Goal: Use online tool/utility: Utilize a website feature to perform a specific function

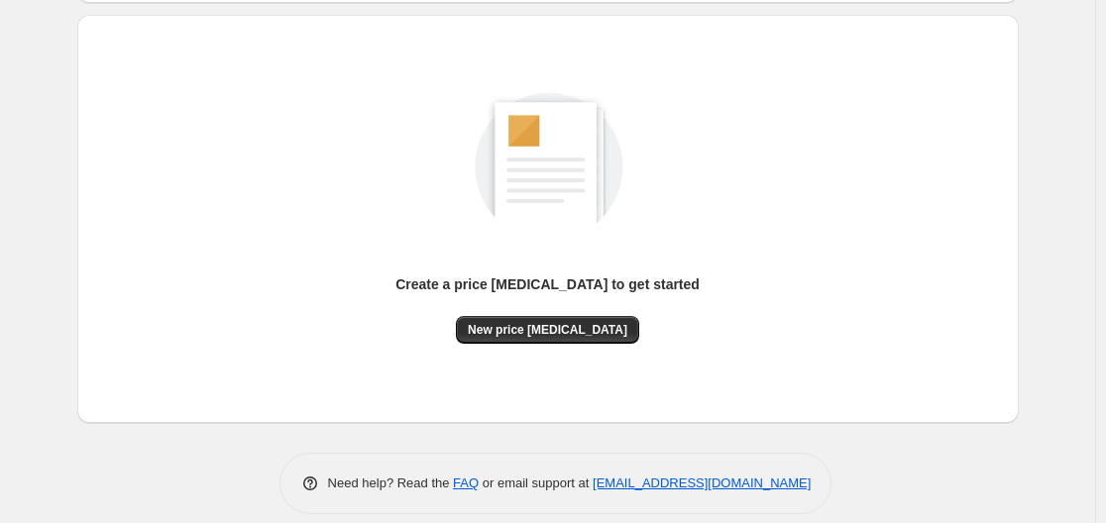
scroll to position [219, 0]
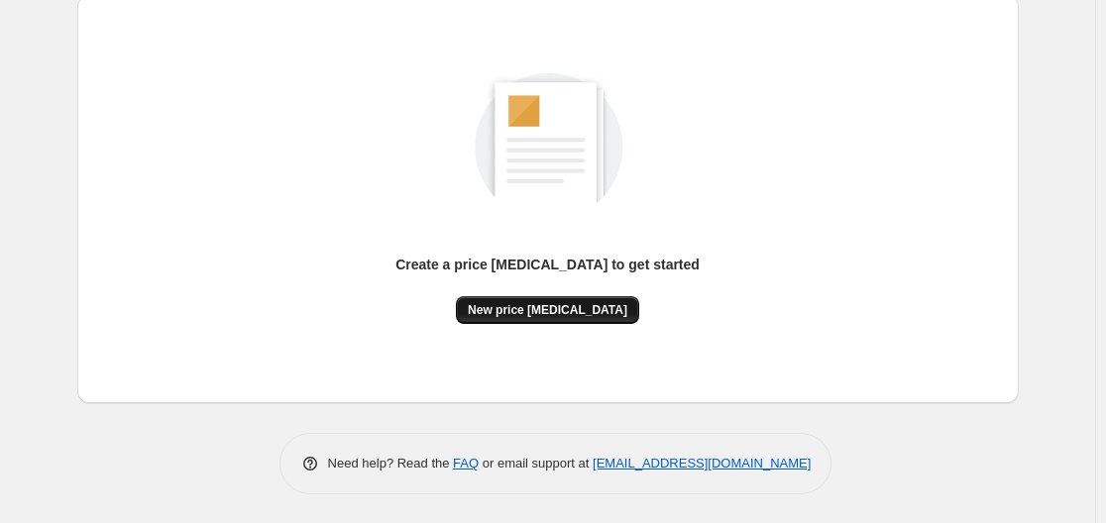
click at [536, 302] on button "New price [MEDICAL_DATA]" at bounding box center [547, 310] width 183 height 28
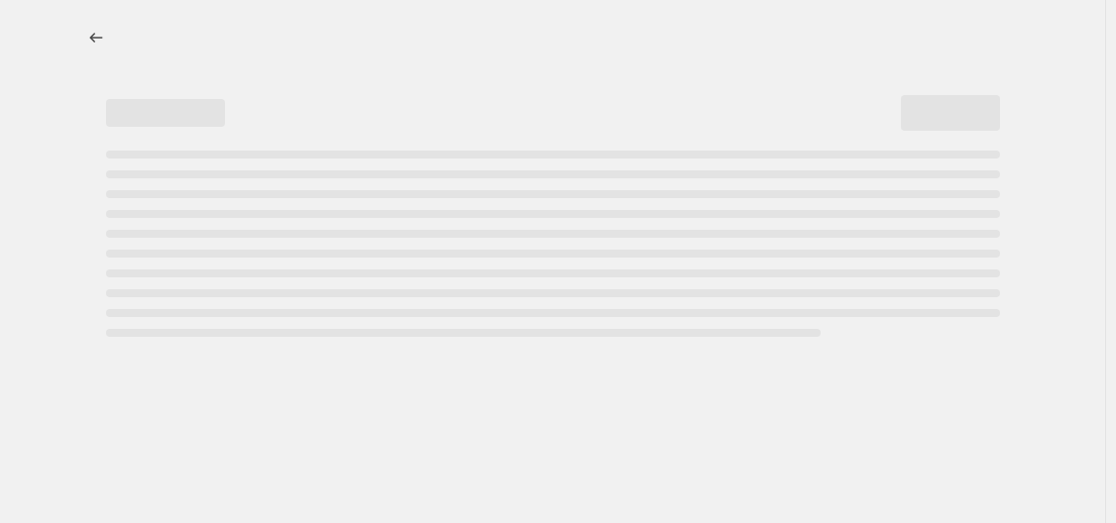
select select "percentage"
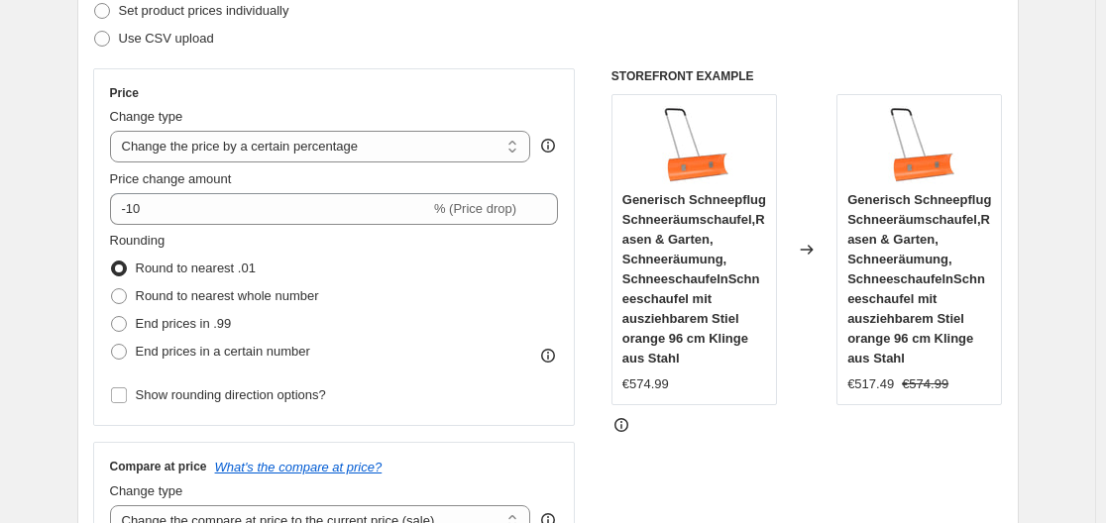
scroll to position [297, 0]
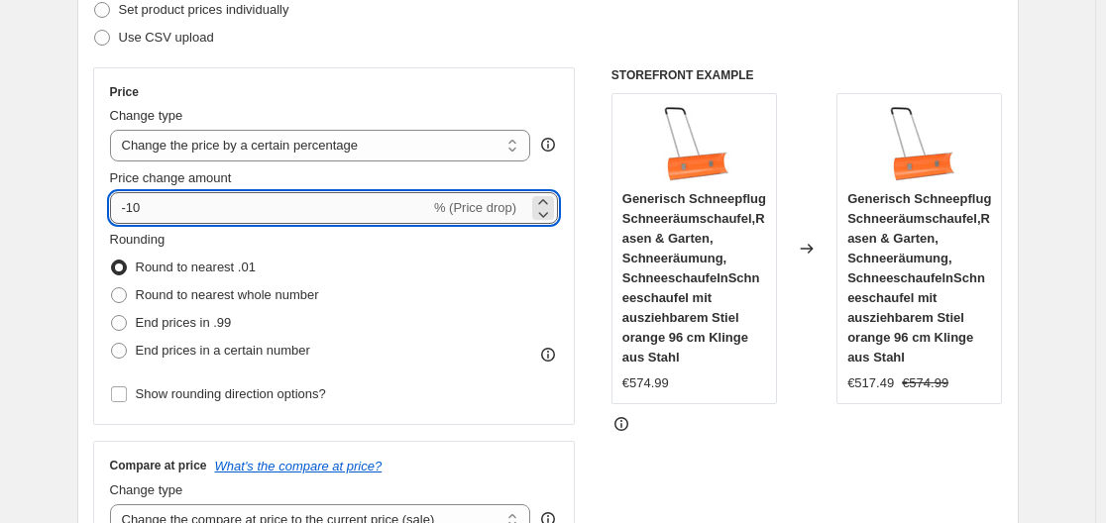
click at [276, 213] on input "-10" at bounding box center [270, 208] width 320 height 32
type input "-1"
type input "-35"
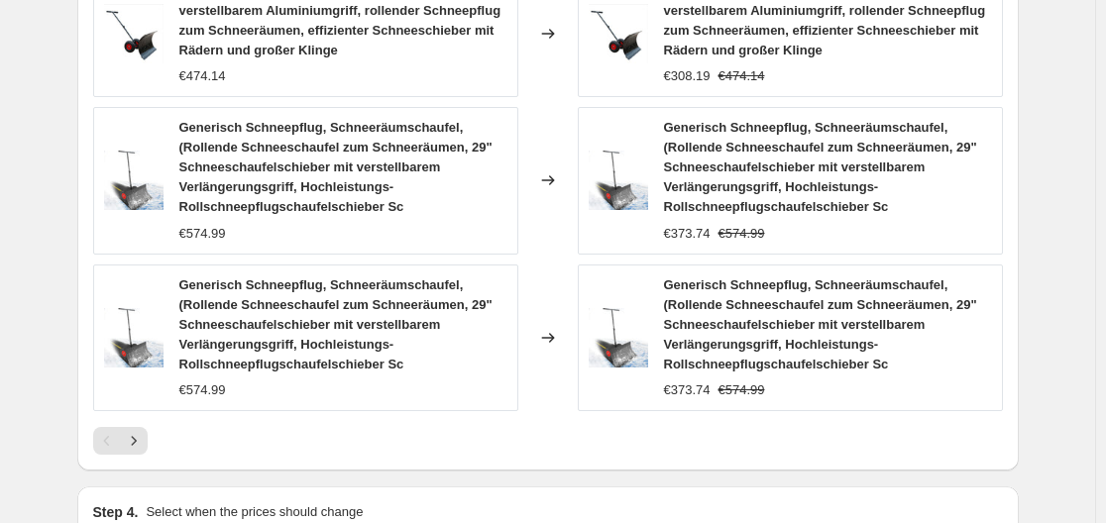
scroll to position [1729, 0]
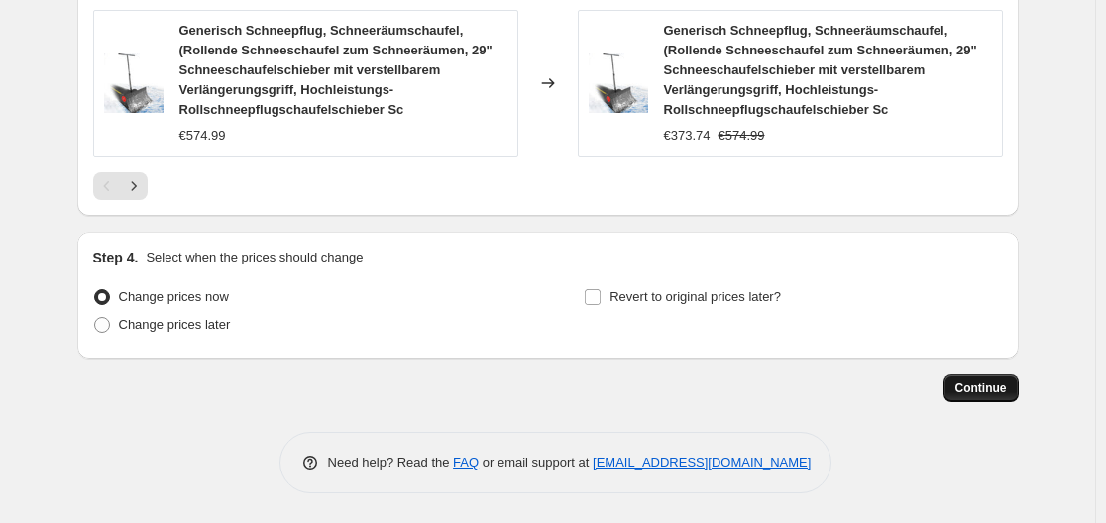
click at [1000, 398] on button "Continue" at bounding box center [981, 389] width 75 height 28
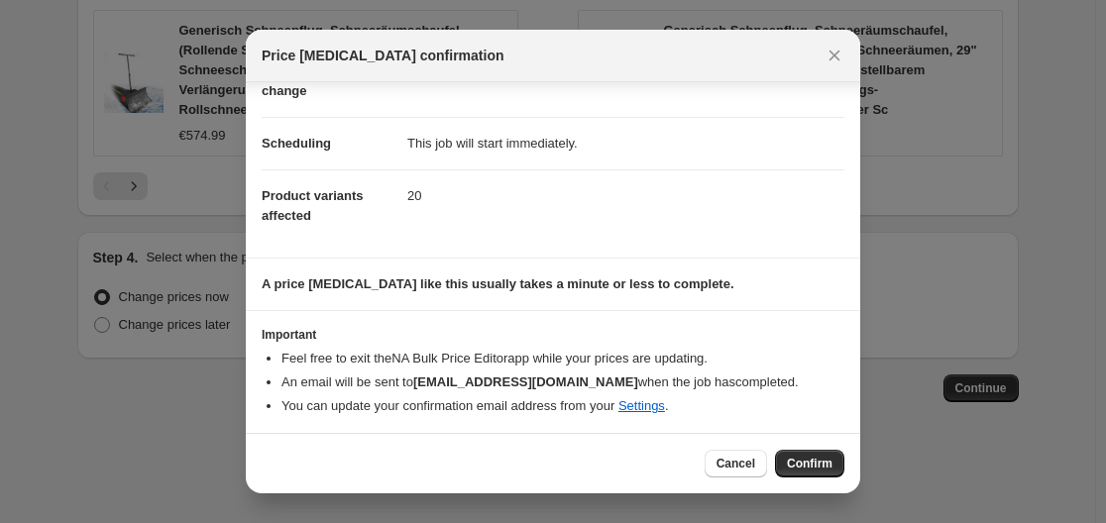
scroll to position [128, 0]
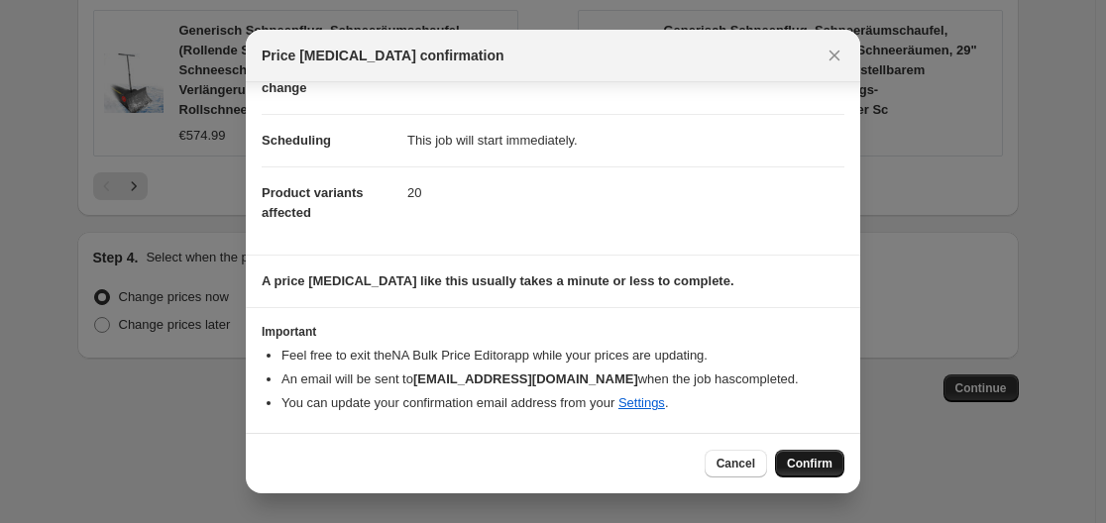
click at [808, 453] on button "Confirm" at bounding box center [809, 464] width 69 height 28
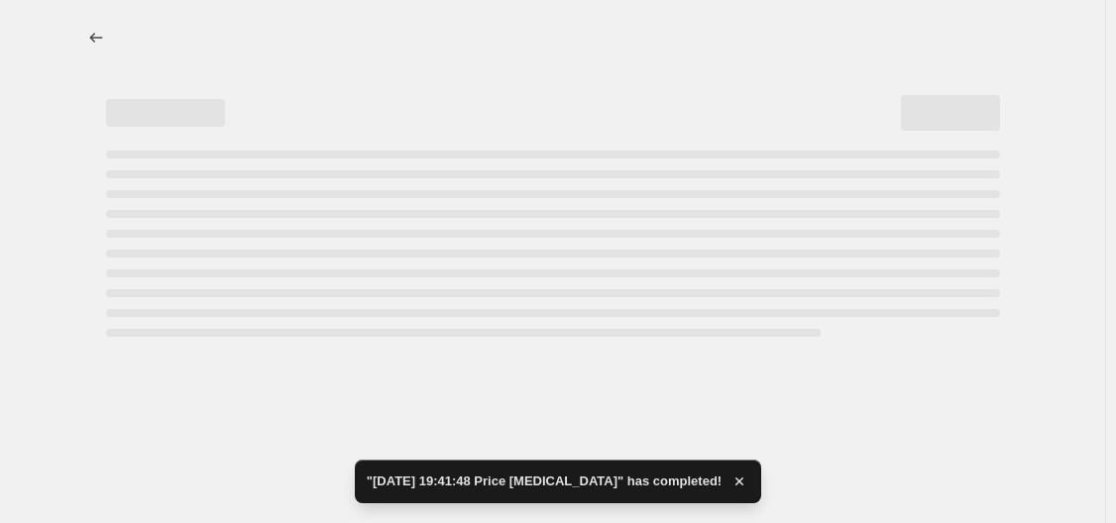
select select "percentage"
